Goal: Information Seeking & Learning: Learn about a topic

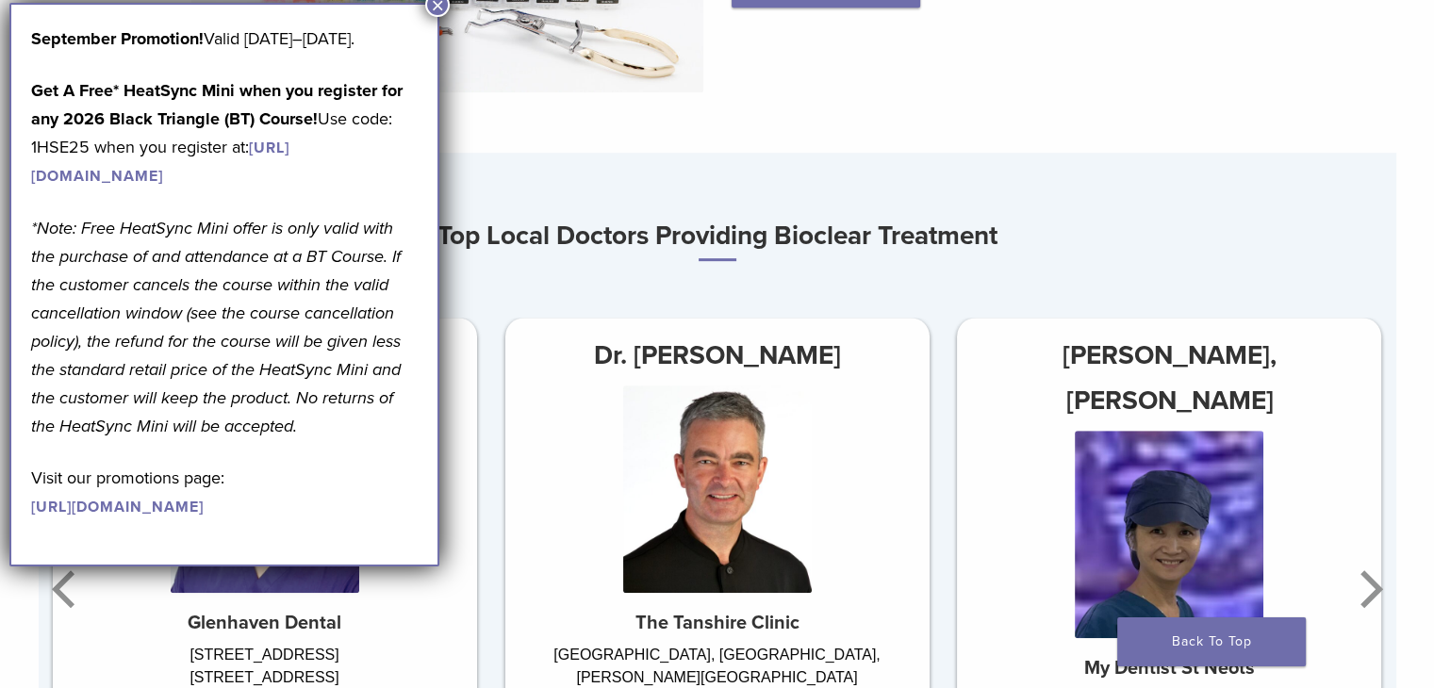
scroll to position [1257, 0]
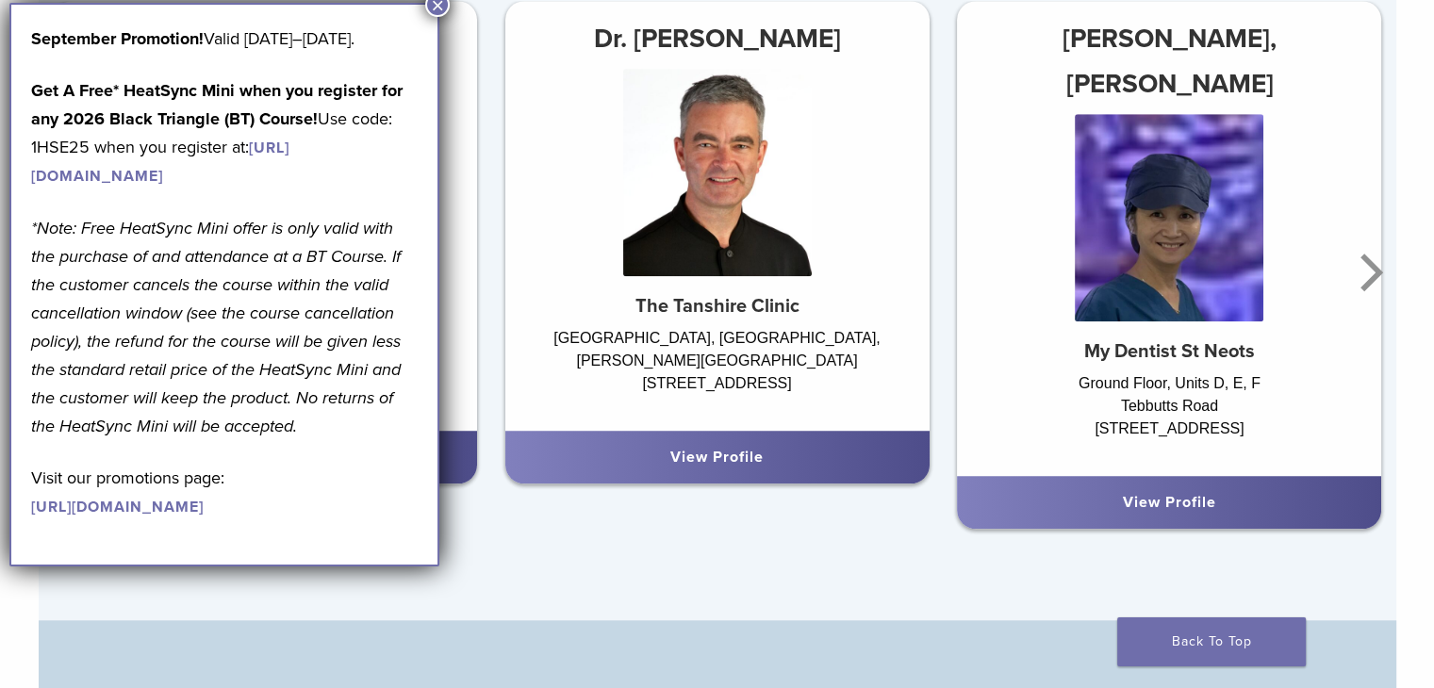
click at [438, 4] on button "×" at bounding box center [437, 4] width 25 height 25
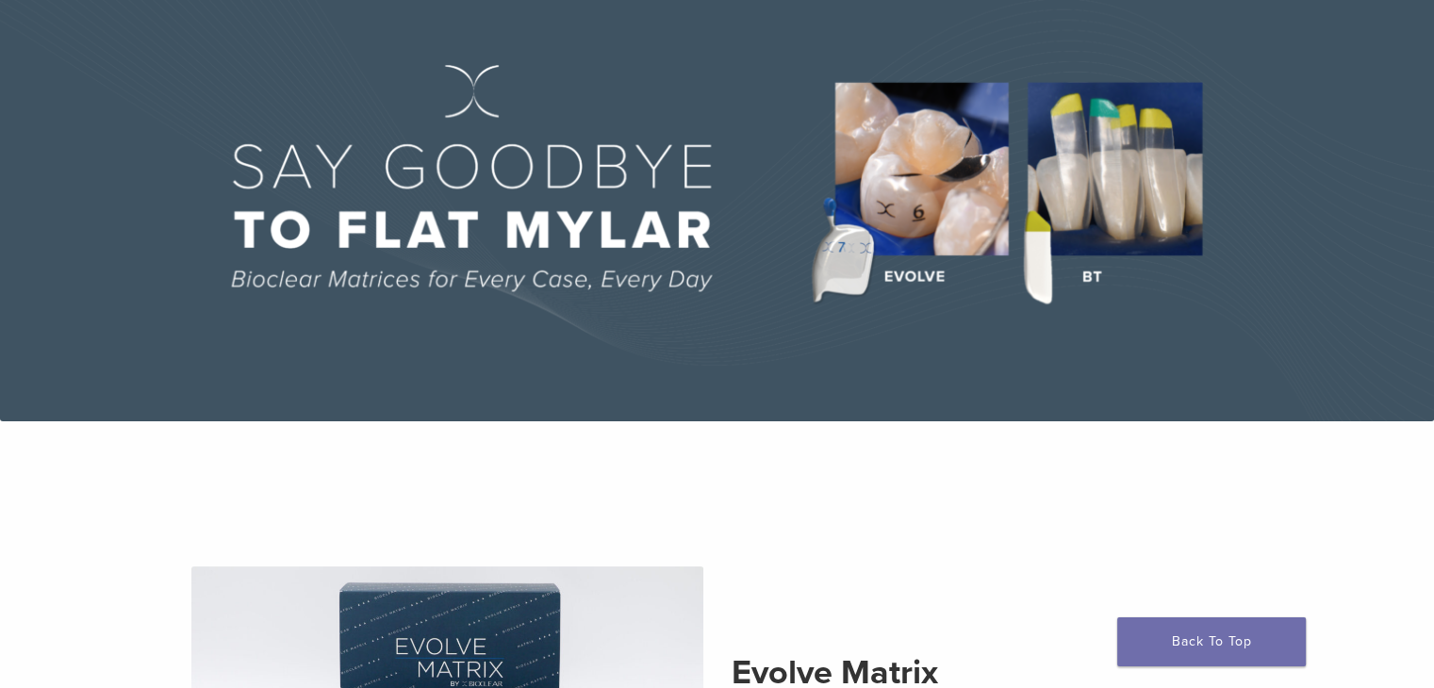
scroll to position [0, 0]
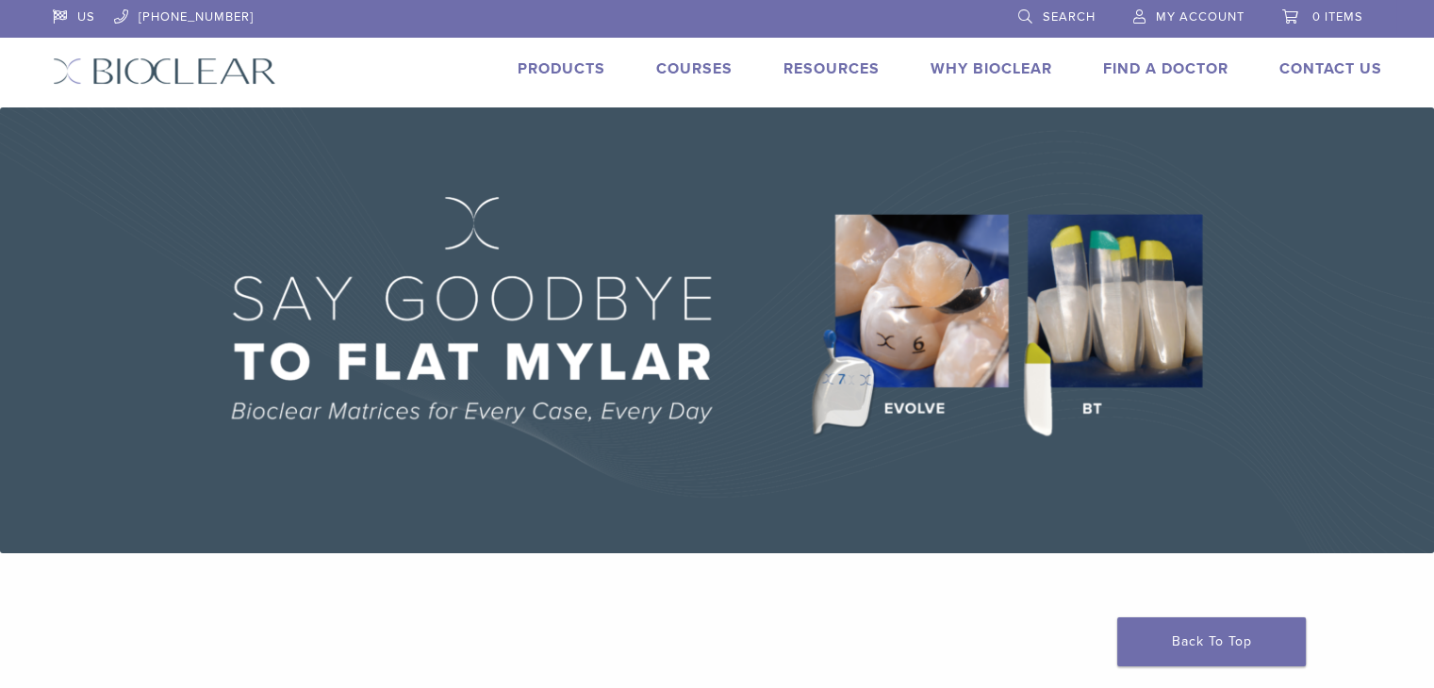
click at [1093, 337] on img at bounding box center [717, 330] width 1434 height 446
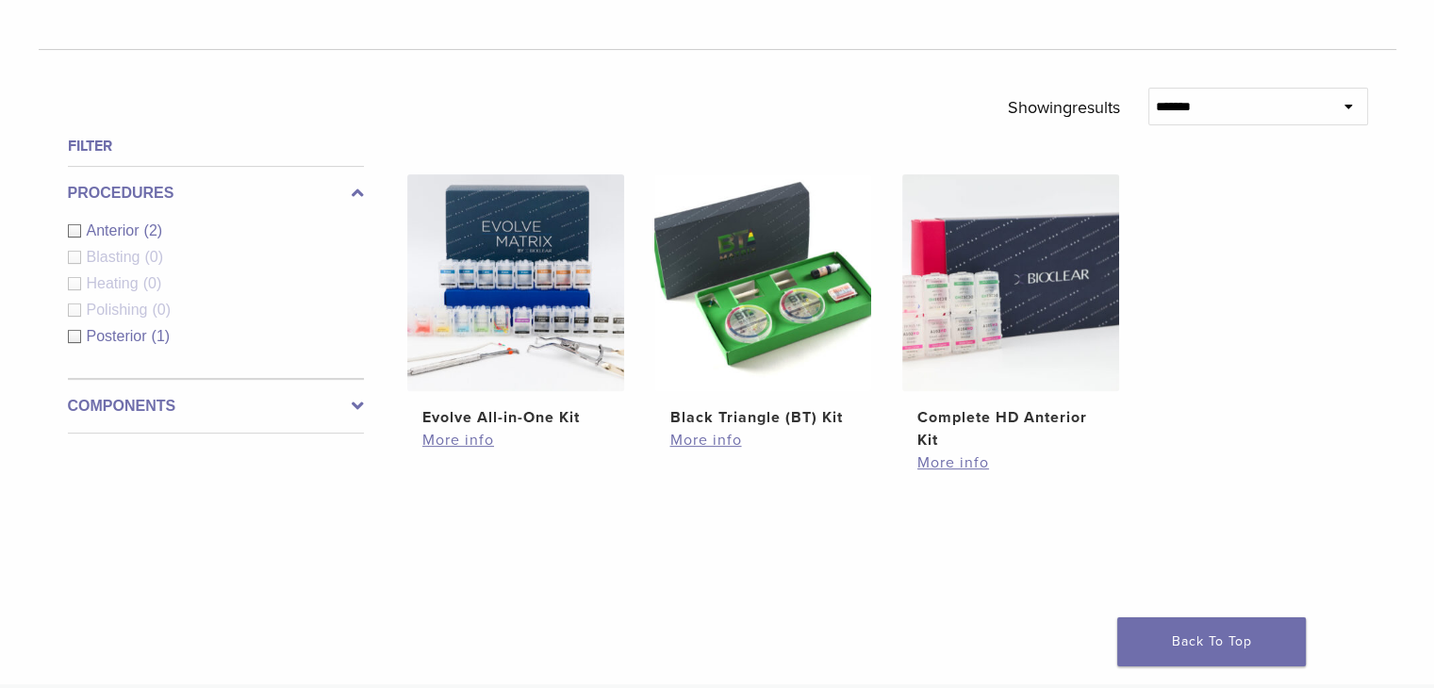
scroll to position [628, 0]
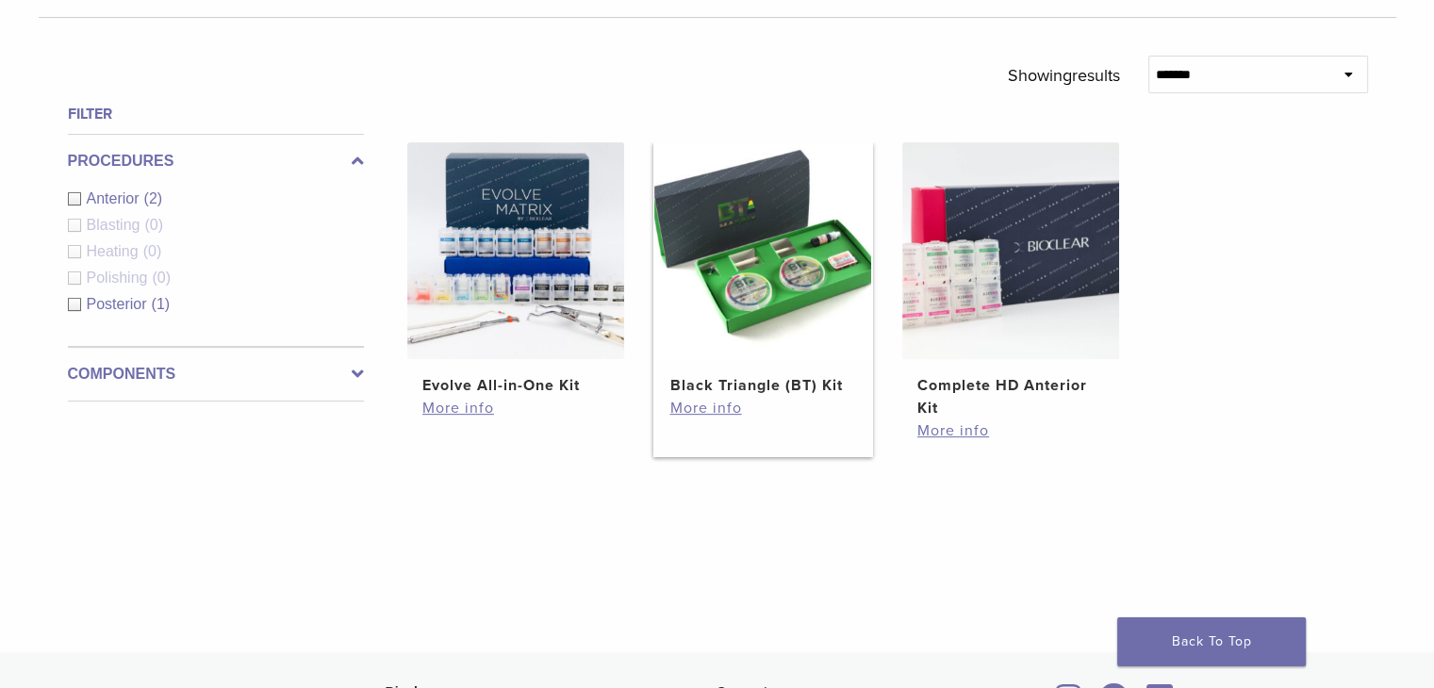
click at [818, 305] on img at bounding box center [762, 250] width 217 height 217
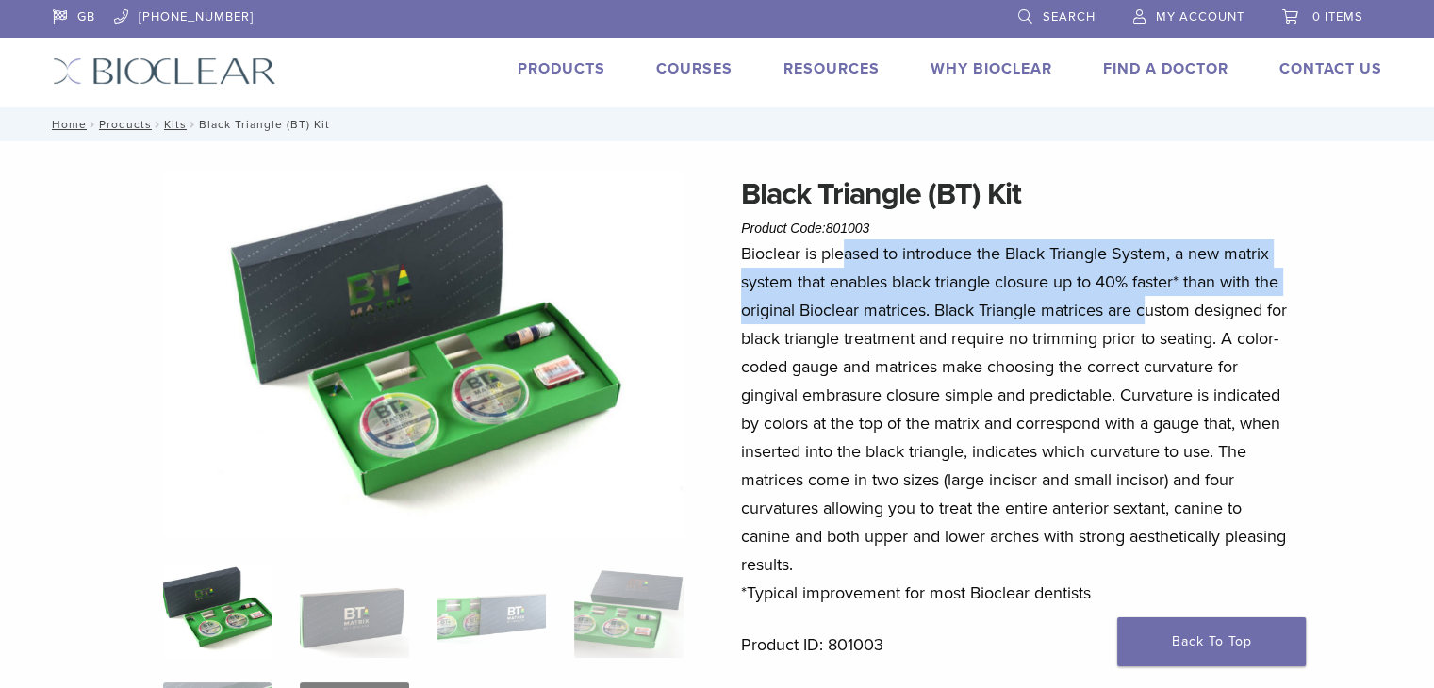
drag, startPoint x: 842, startPoint y: 248, endPoint x: 1147, endPoint y: 308, distance: 310.5
click at [1147, 308] on p "Bioclear is pleased to introduce the Black Triangle System, a new matrix system…" at bounding box center [1018, 424] width 554 height 368
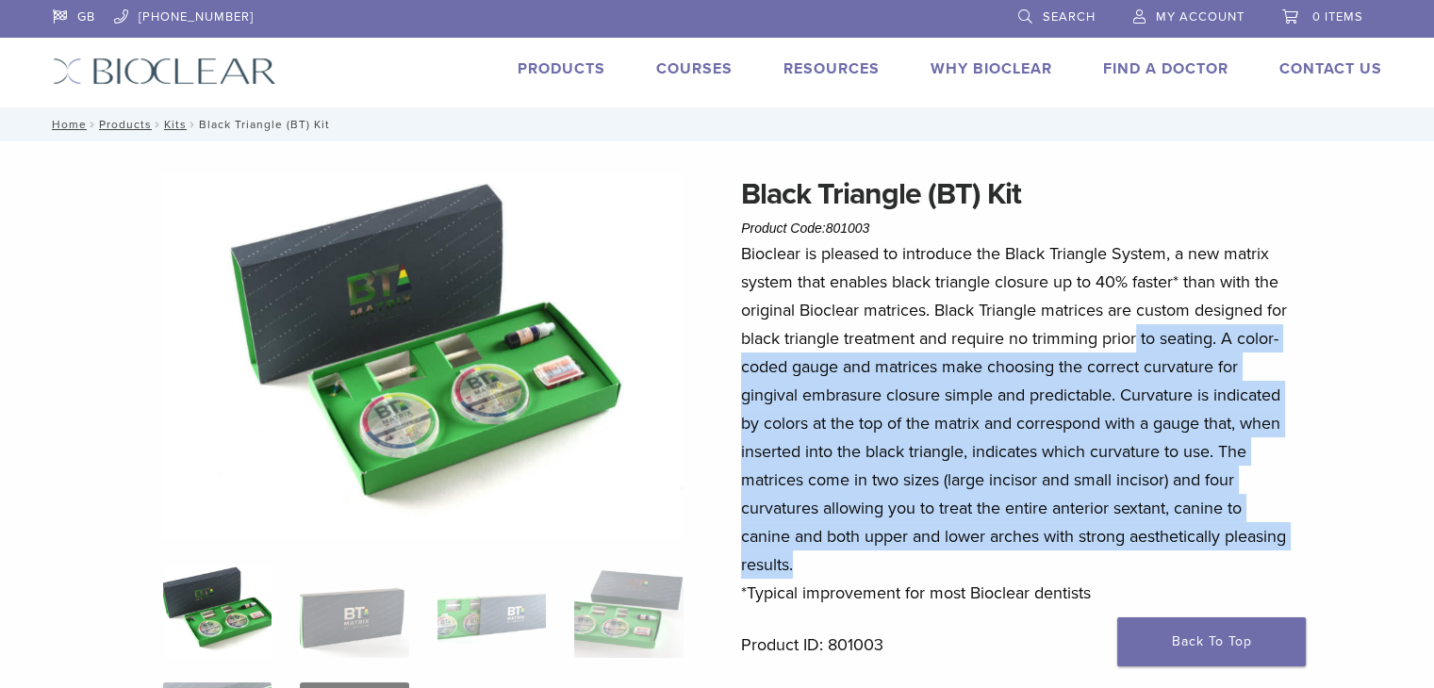
drag, startPoint x: 1138, startPoint y: 337, endPoint x: 1123, endPoint y: 559, distance: 223.0
click at [1123, 559] on p "Bioclear is pleased to introduce the Black Triangle System, a new matrix system…" at bounding box center [1018, 424] width 554 height 368
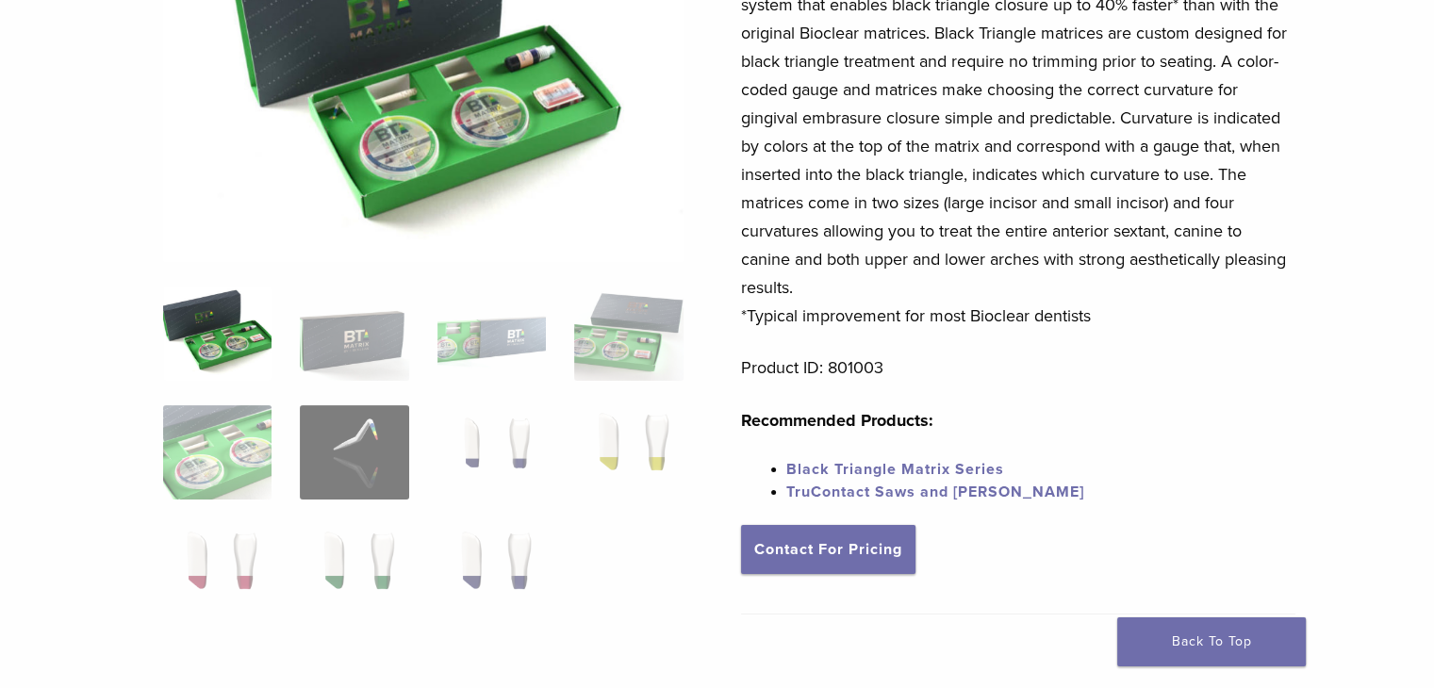
scroll to position [314, 0]
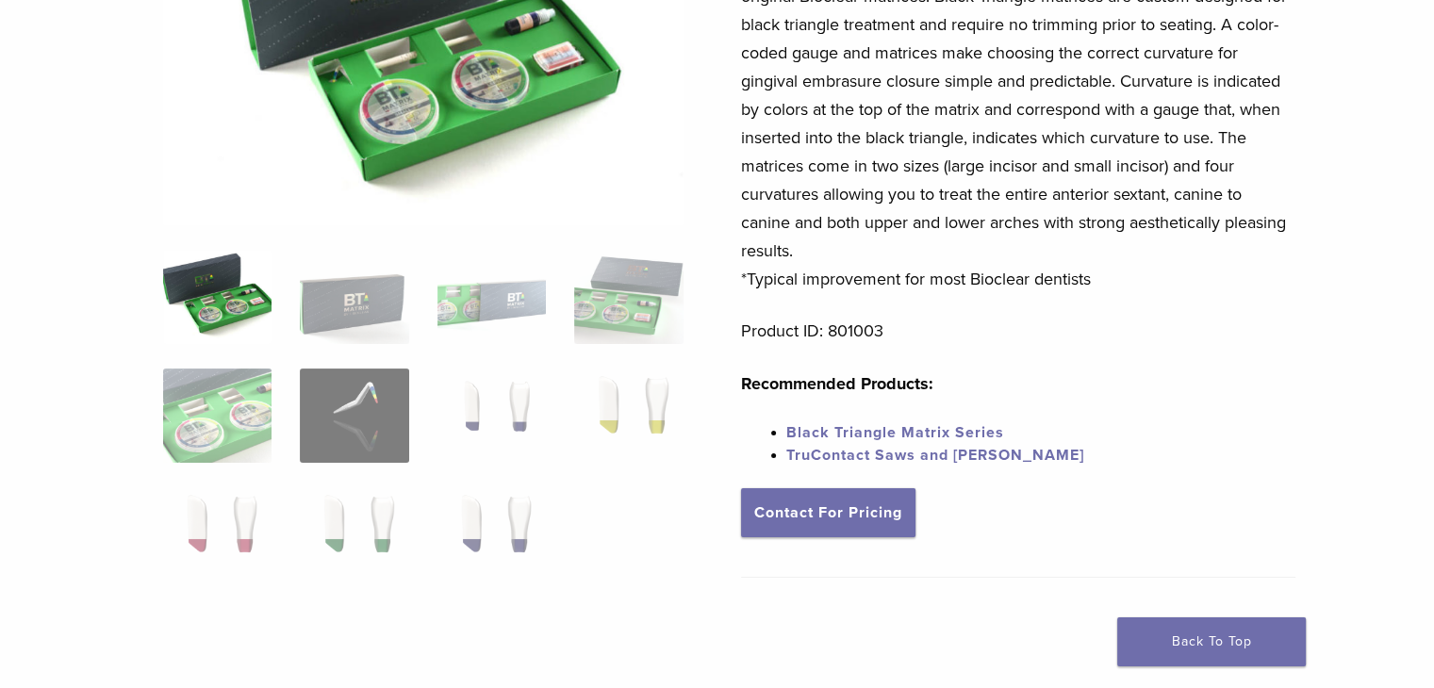
click at [259, 313] on img at bounding box center [217, 297] width 108 height 94
click at [352, 305] on img at bounding box center [354, 297] width 108 height 94
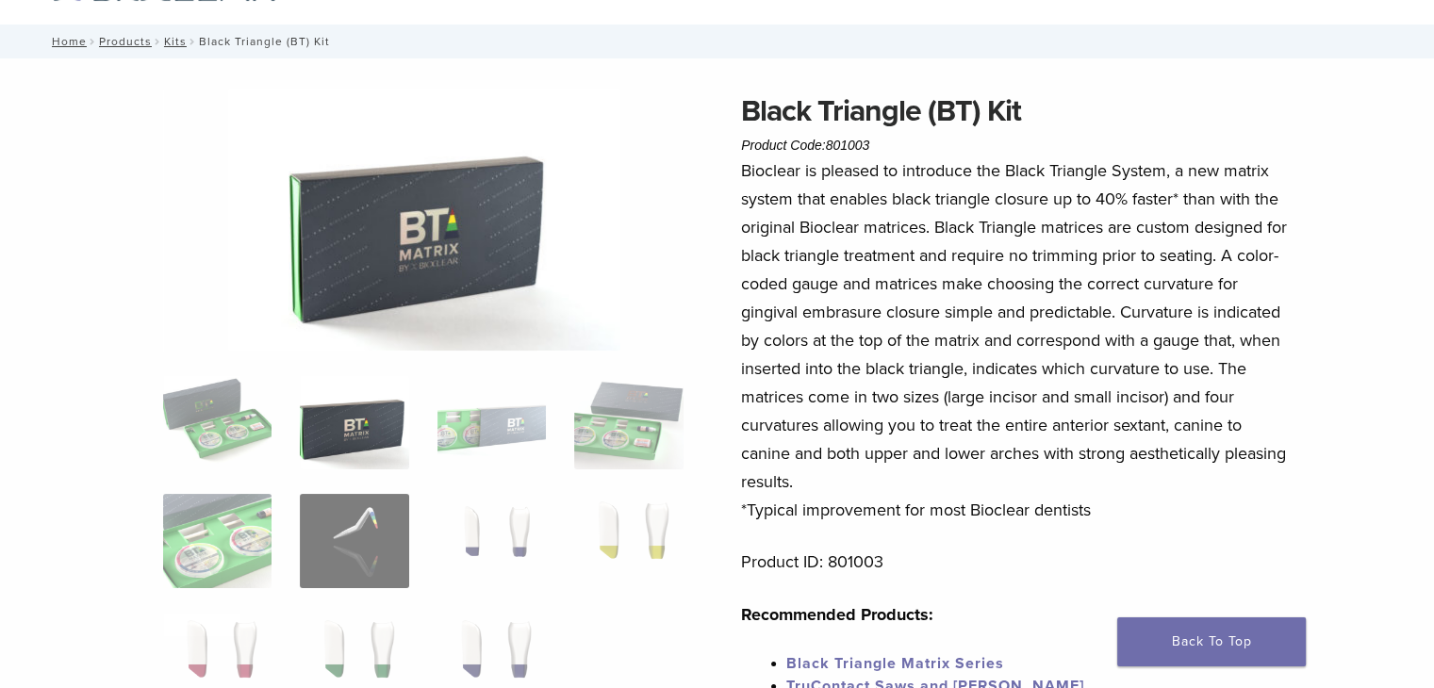
scroll to position [0, 0]
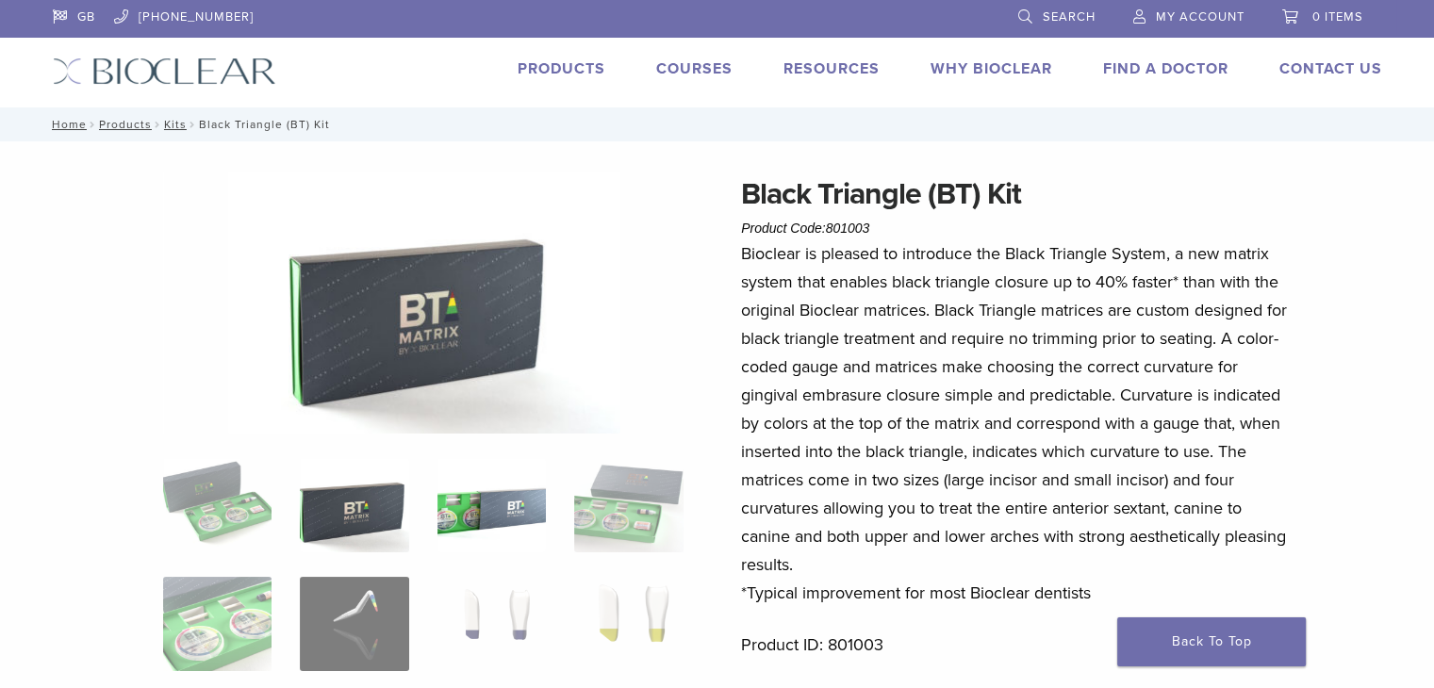
click at [487, 512] on img at bounding box center [492, 505] width 108 height 94
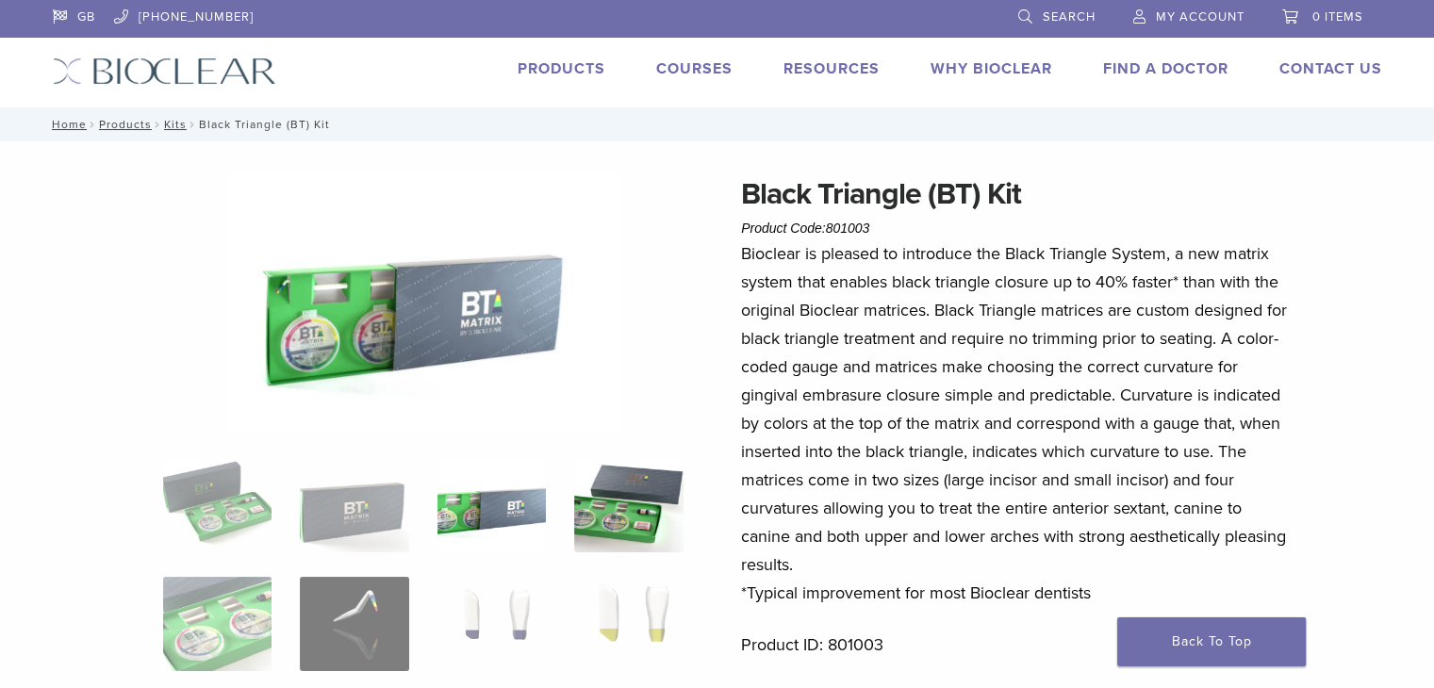
click at [669, 498] on img at bounding box center [628, 505] width 108 height 94
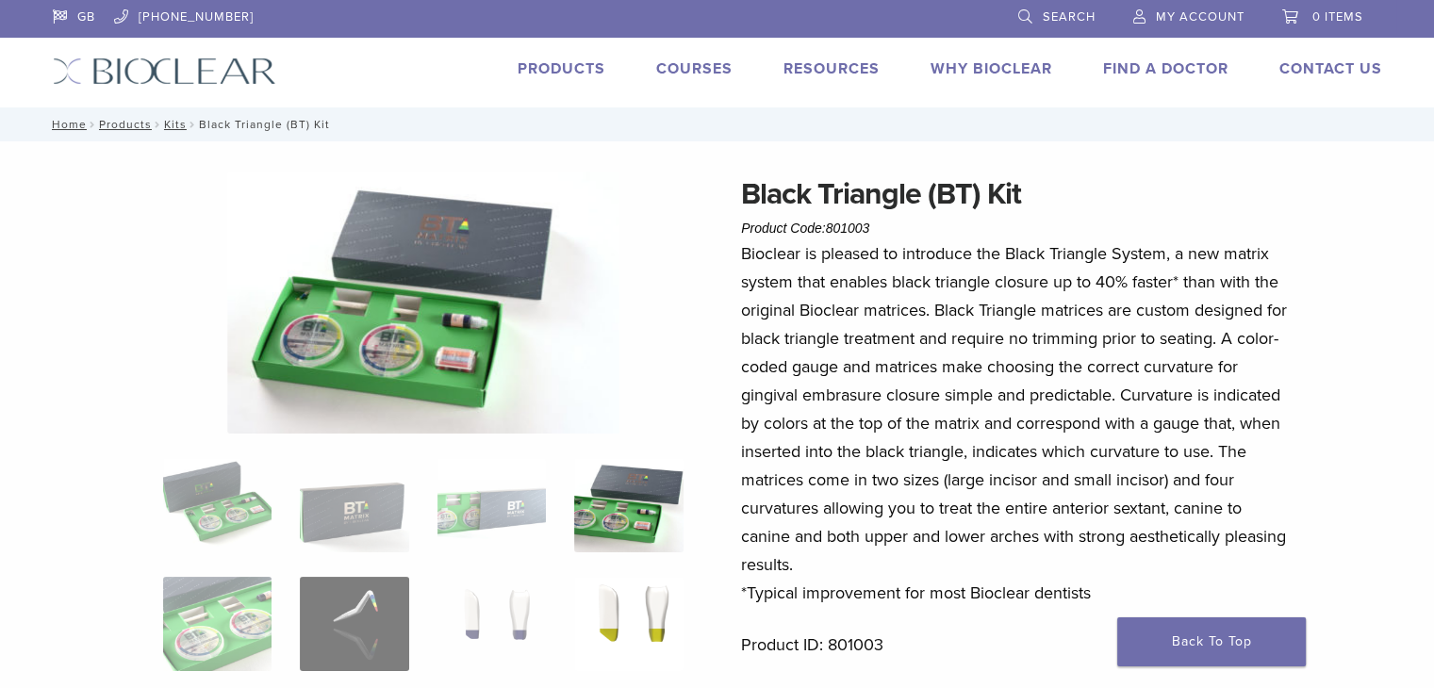
click at [634, 606] on img at bounding box center [628, 624] width 108 height 94
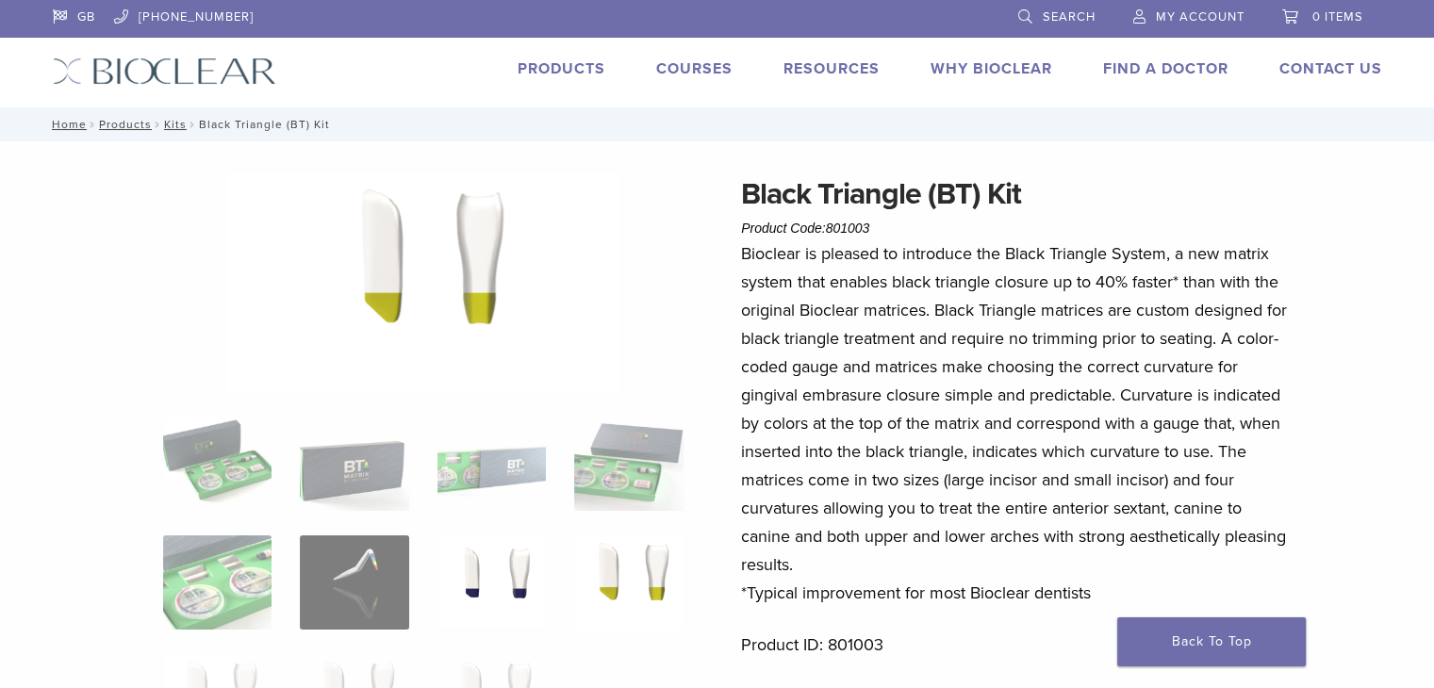
click at [520, 578] on img at bounding box center [492, 583] width 108 height 94
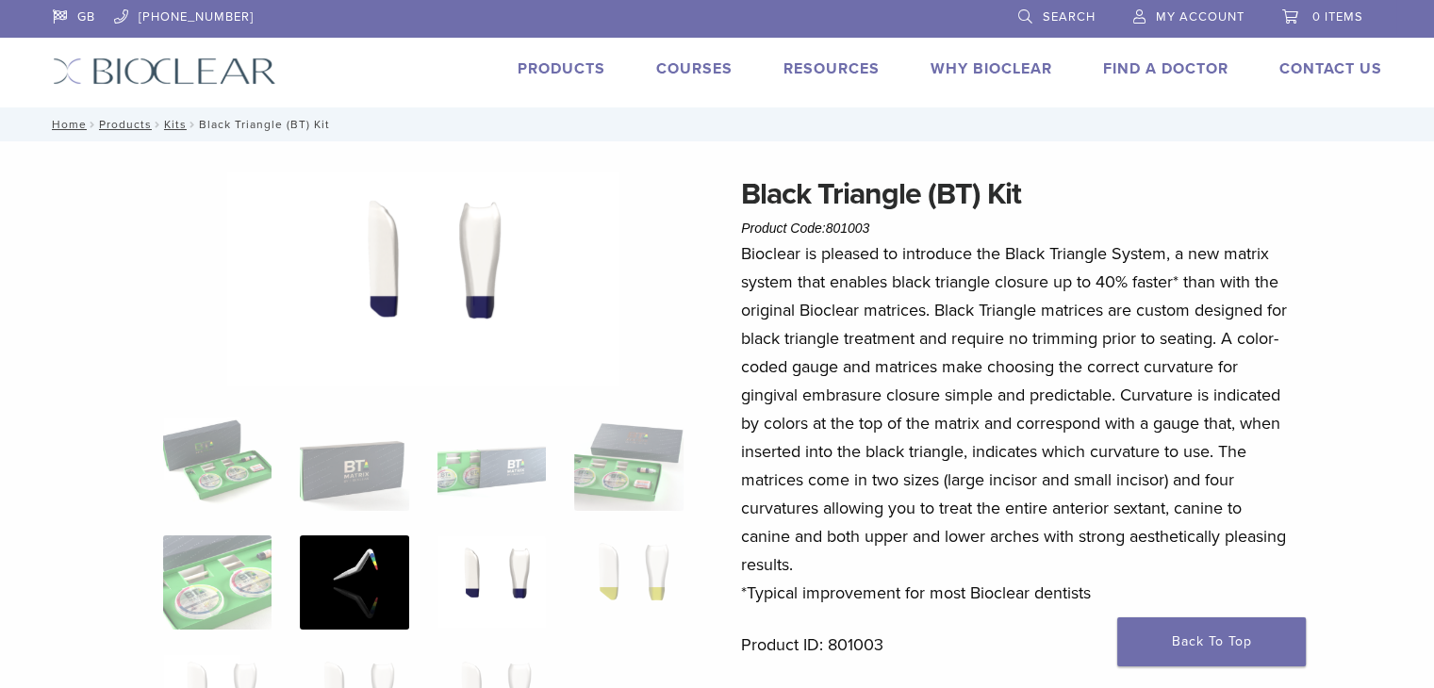
click at [372, 556] on img at bounding box center [354, 583] width 108 height 94
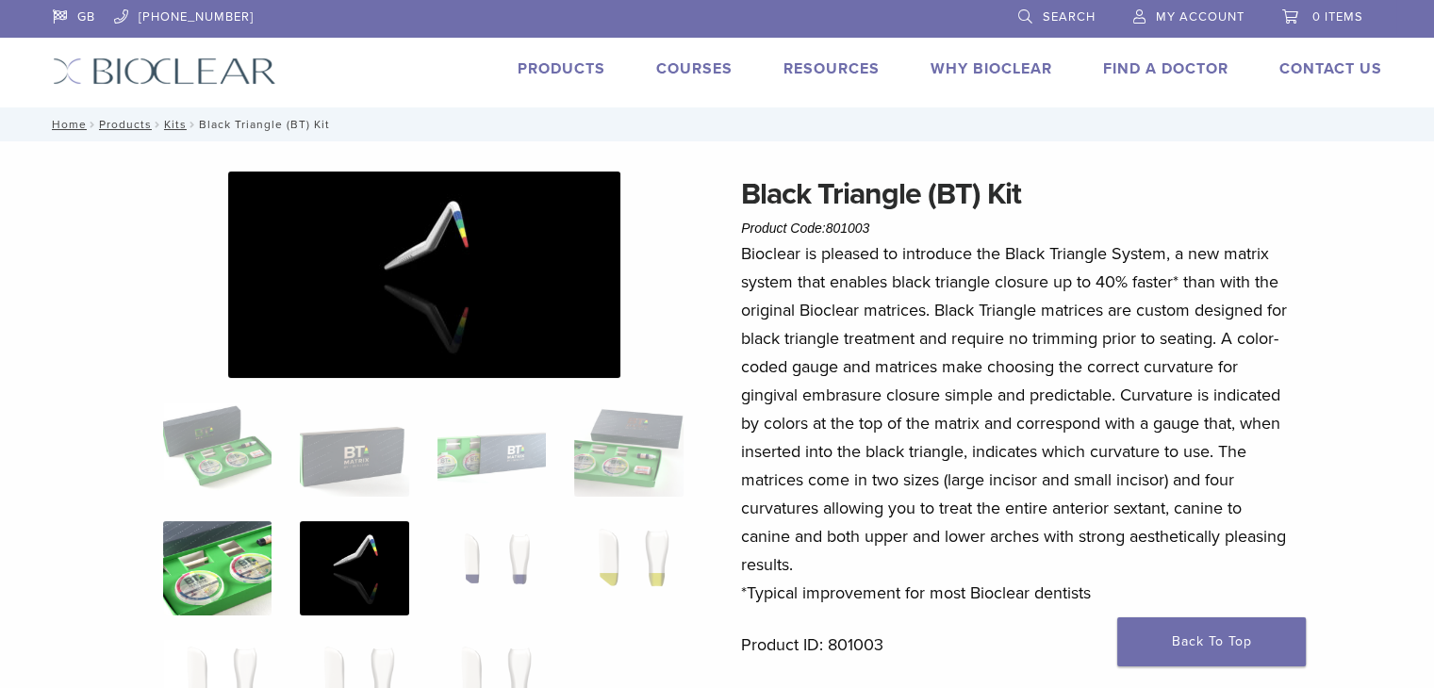
click at [226, 547] on img at bounding box center [217, 568] width 108 height 94
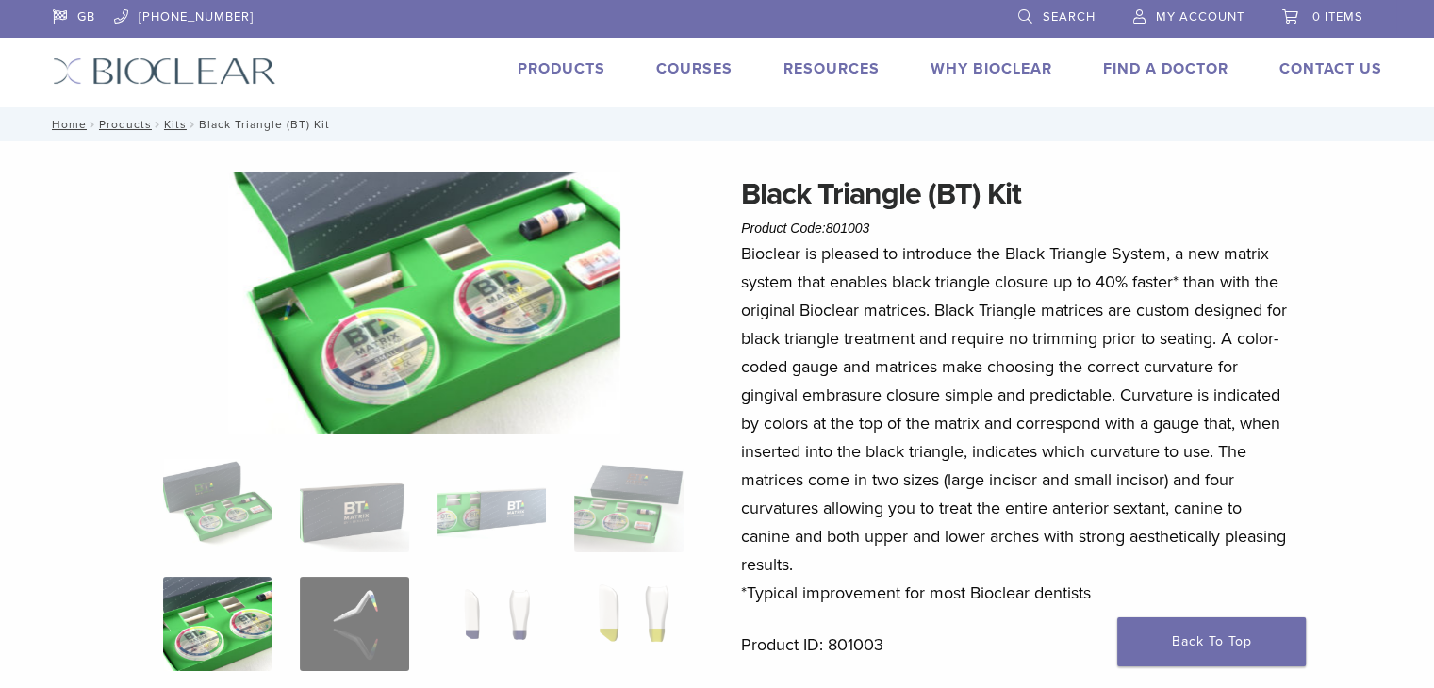
drag, startPoint x: 132, startPoint y: 174, endPoint x: 149, endPoint y: 168, distance: 18.2
